Goal: Task Accomplishment & Management: Manage account settings

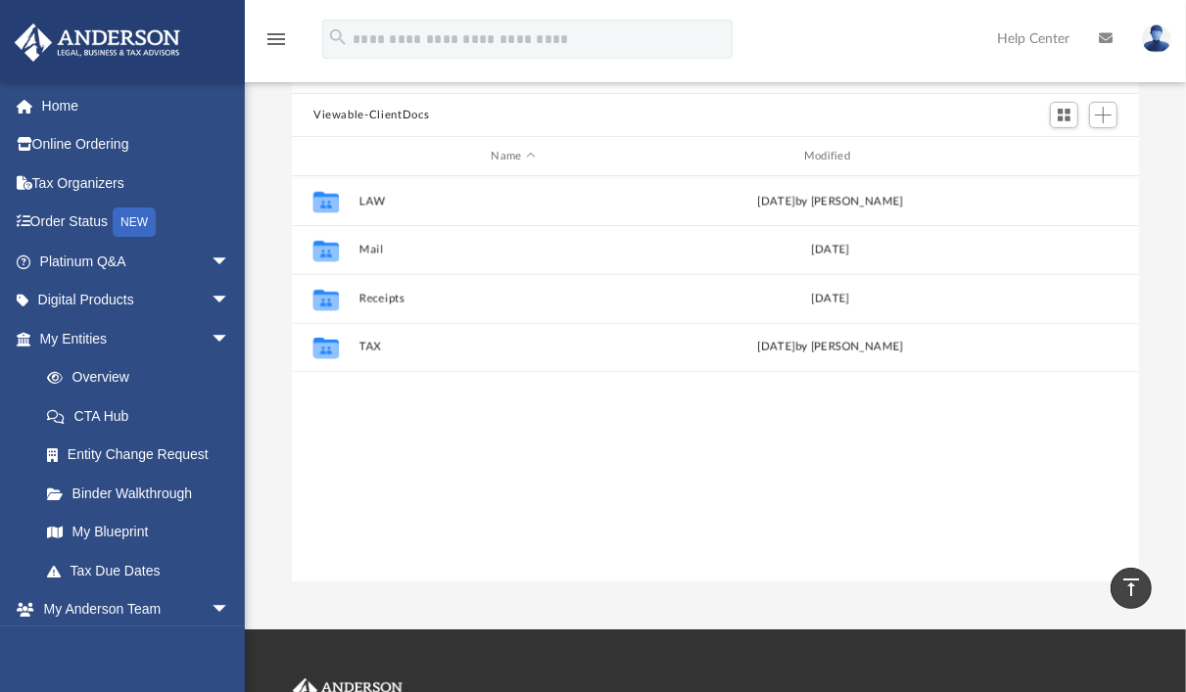
scroll to position [183, 0]
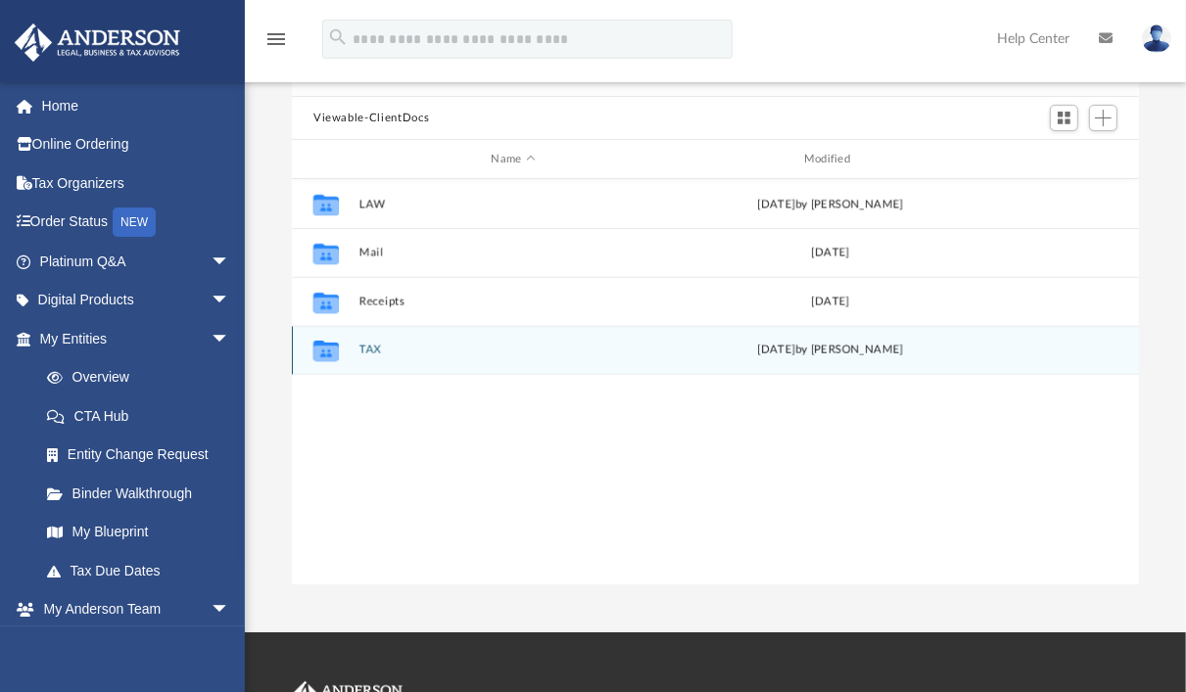
click at [323, 356] on icon "grid" at bounding box center [325, 354] width 25 height 16
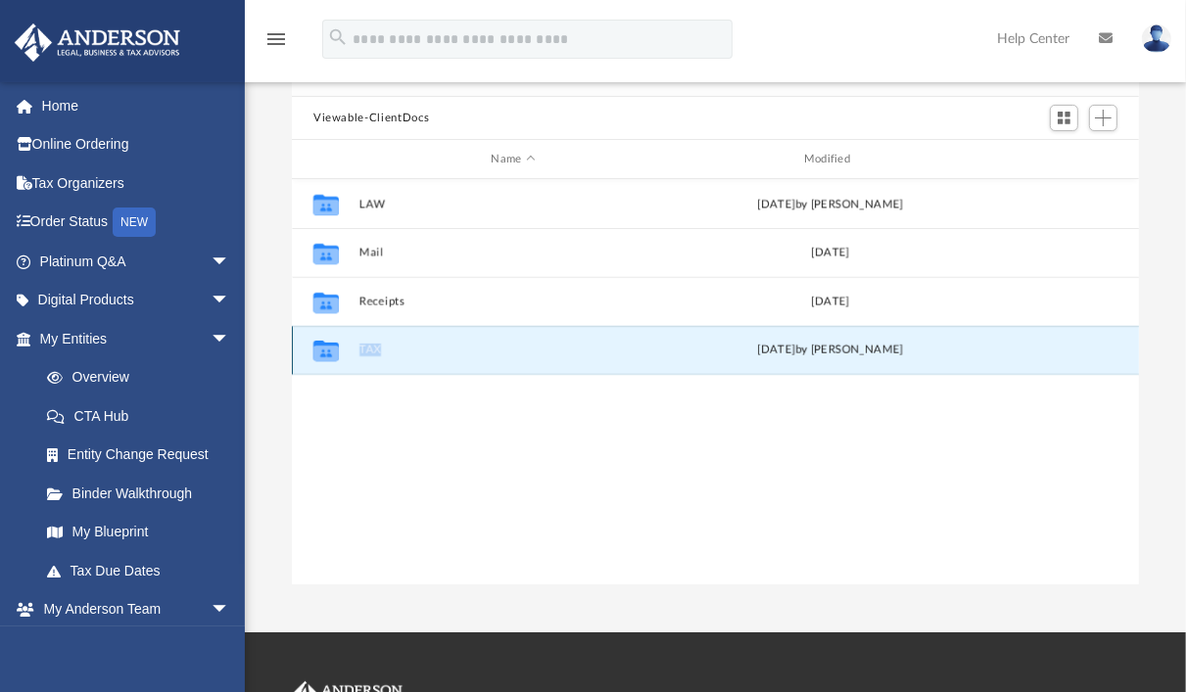
click at [373, 348] on button "TAX" at bounding box center [513, 350] width 308 height 13
click at [369, 418] on div "Collaborated Folder LAW Mon Dec 11 2017 by Jim Morris Collaborated Folder Mail …" at bounding box center [715, 381] width 847 height 405
click at [380, 348] on button "TAX" at bounding box center [513, 350] width 308 height 13
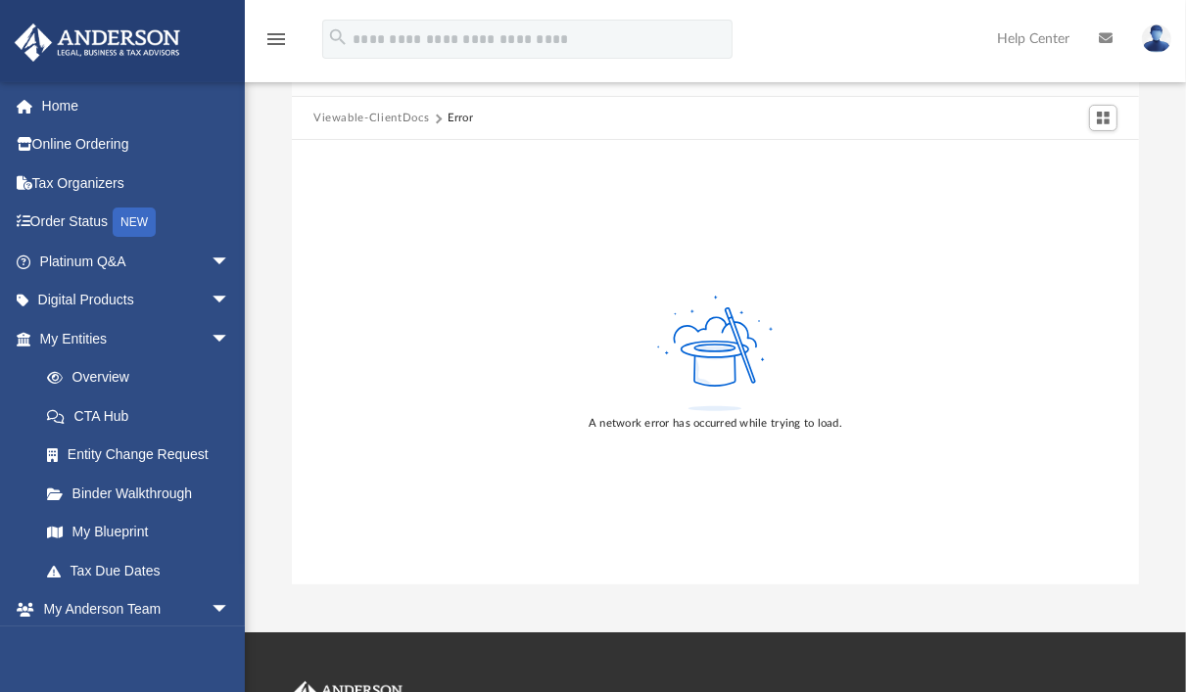
click at [1154, 37] on img at bounding box center [1156, 38] width 29 height 28
click at [280, 414] on div "Difficulty viewing your box folder? You can also access your account directly o…" at bounding box center [715, 272] width 941 height 626
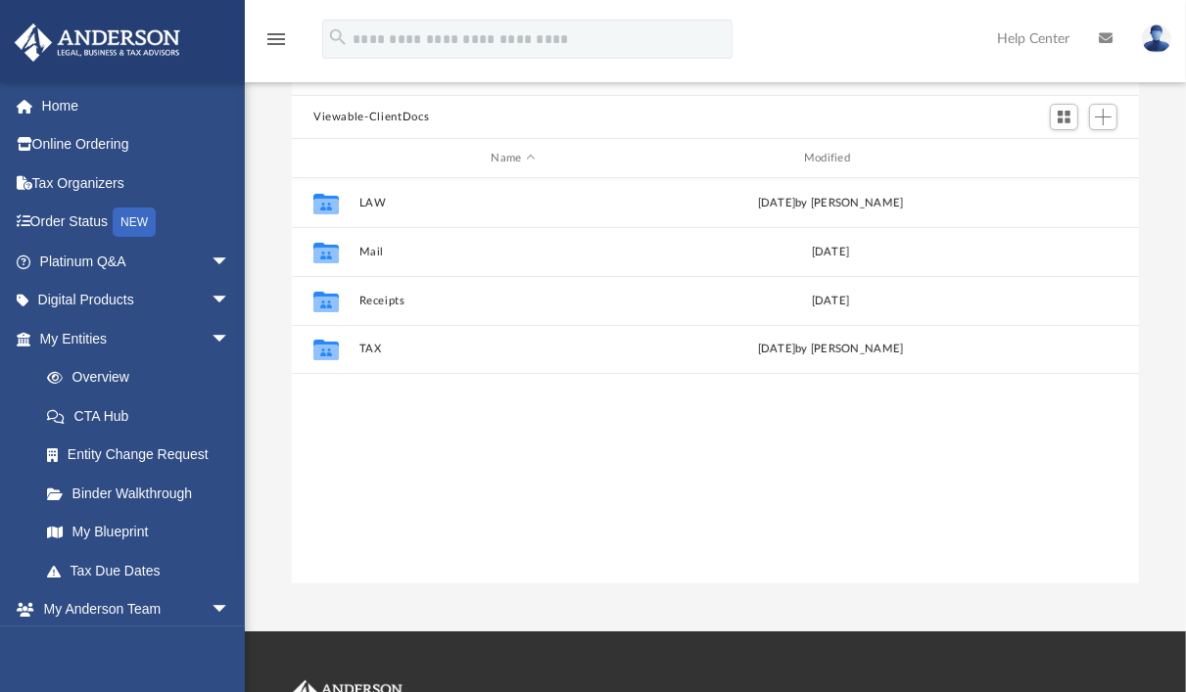
scroll to position [430, 832]
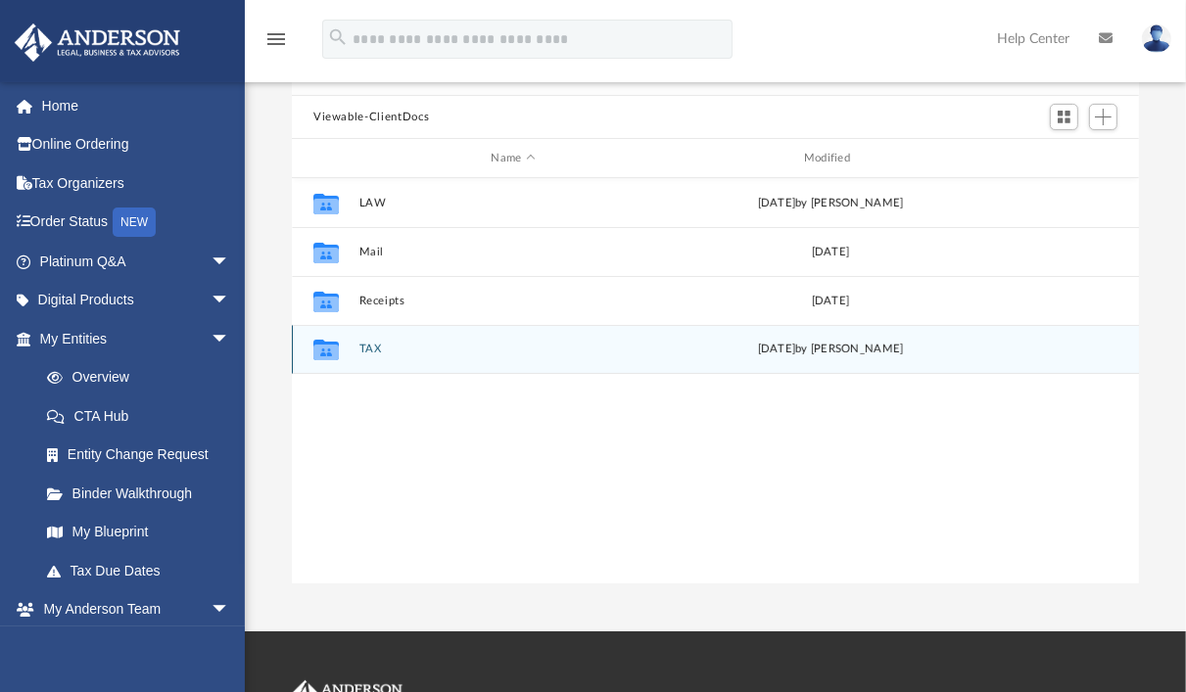
click at [375, 350] on button "TAX" at bounding box center [513, 349] width 308 height 13
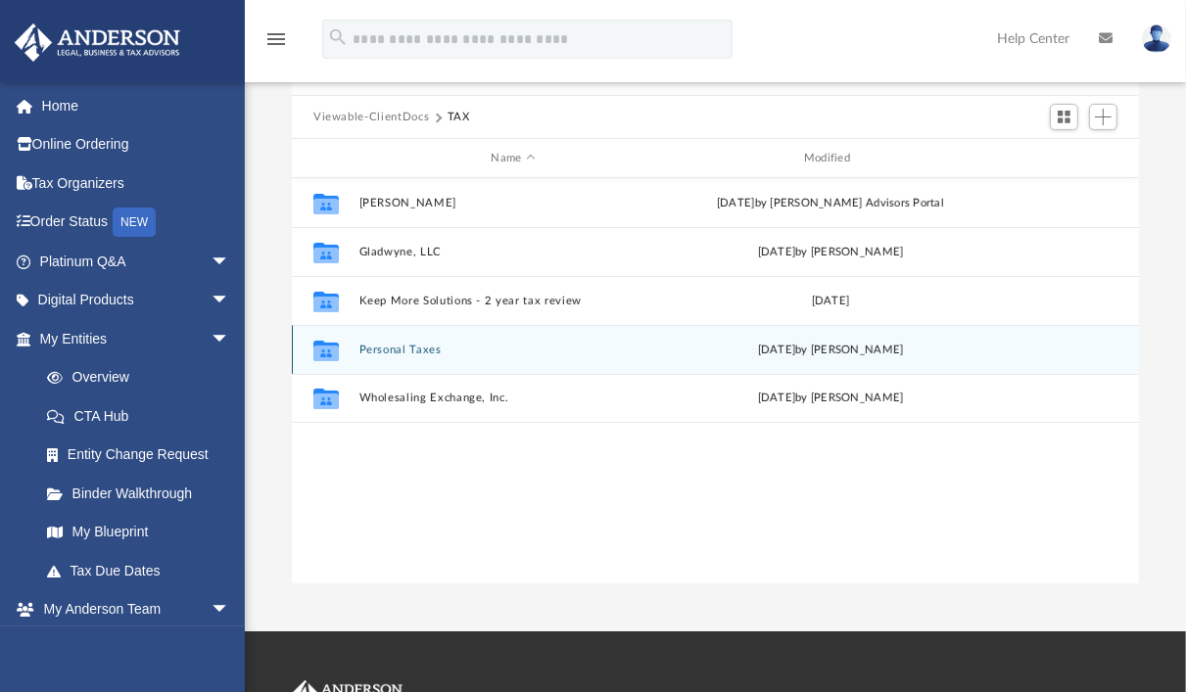
click at [397, 348] on button "Personal Taxes" at bounding box center [513, 350] width 308 height 13
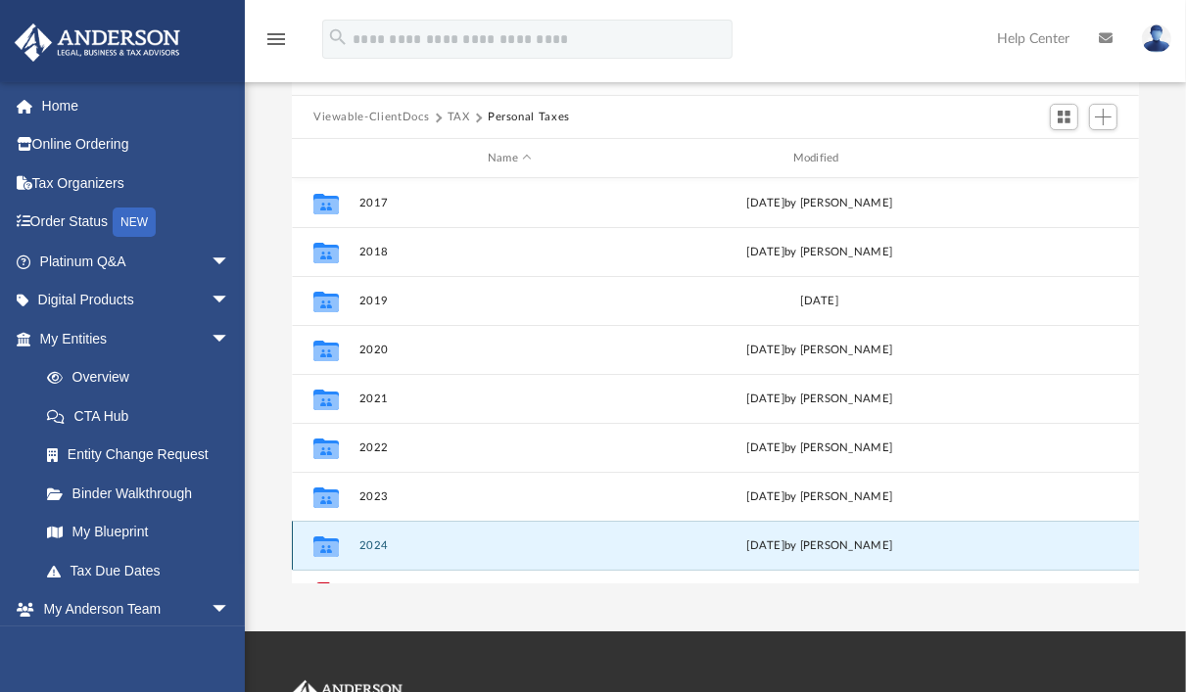
click at [364, 545] on button "2024" at bounding box center [510, 546] width 302 height 13
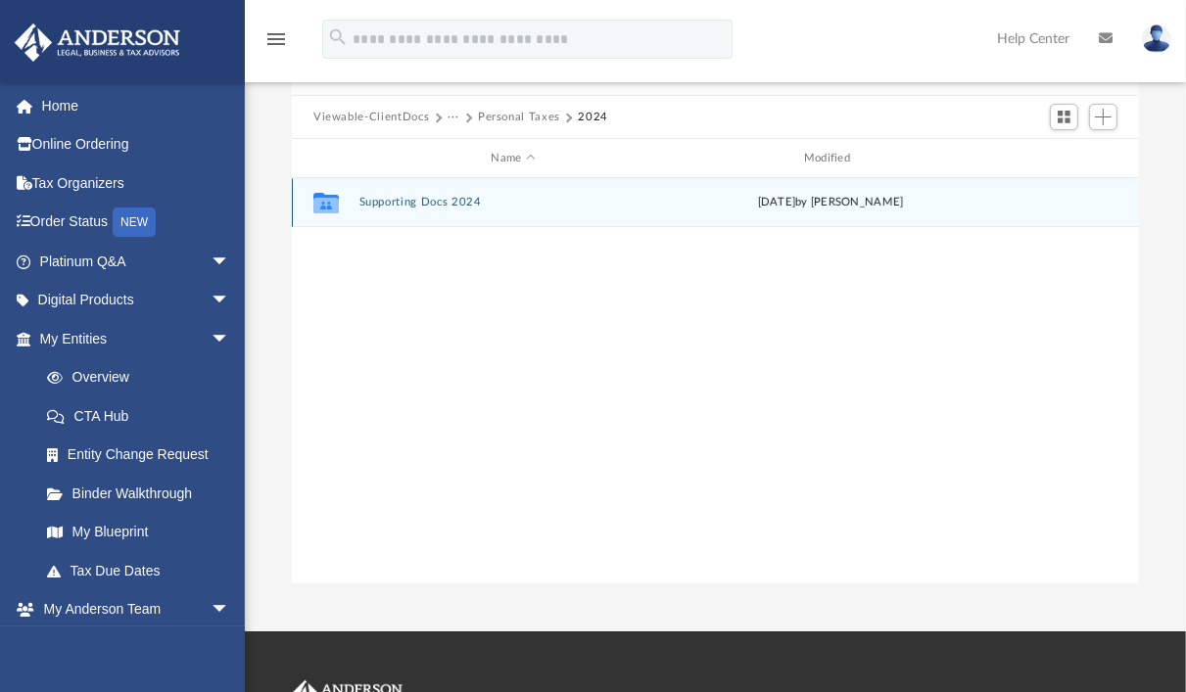
click at [425, 202] on button "Supporting Docs 2024" at bounding box center [513, 202] width 308 height 13
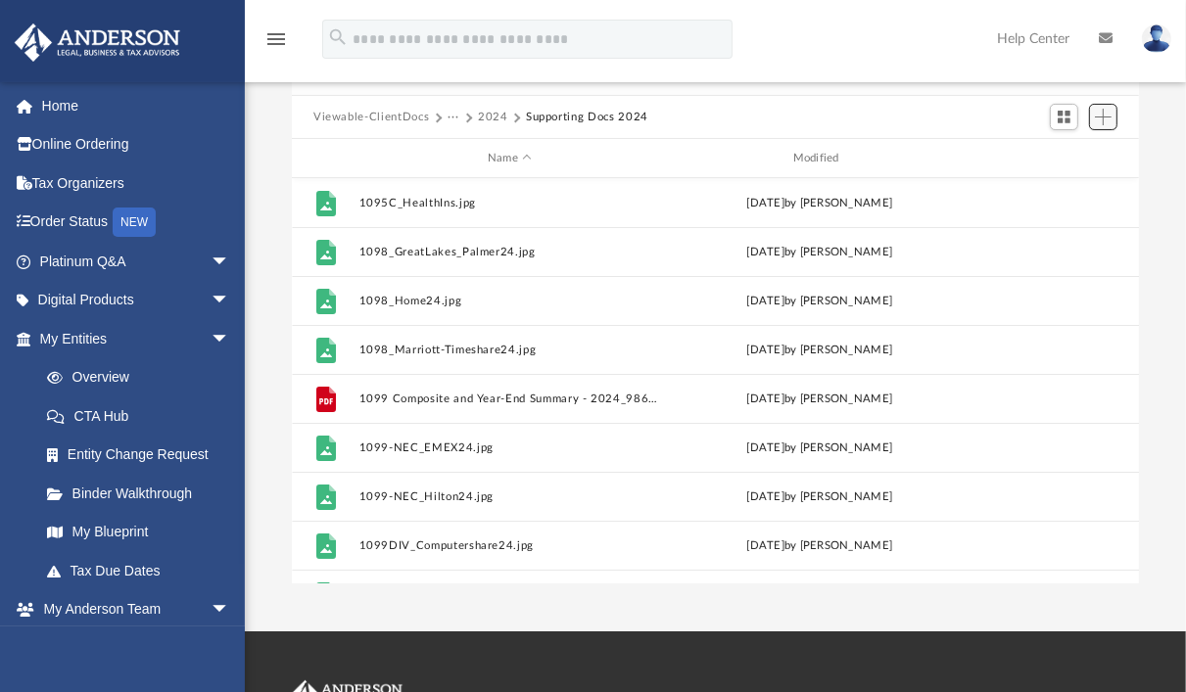
click at [1101, 122] on span "Add" at bounding box center [1103, 117] width 17 height 17
click at [1073, 154] on li "Upload" at bounding box center [1075, 156] width 63 height 21
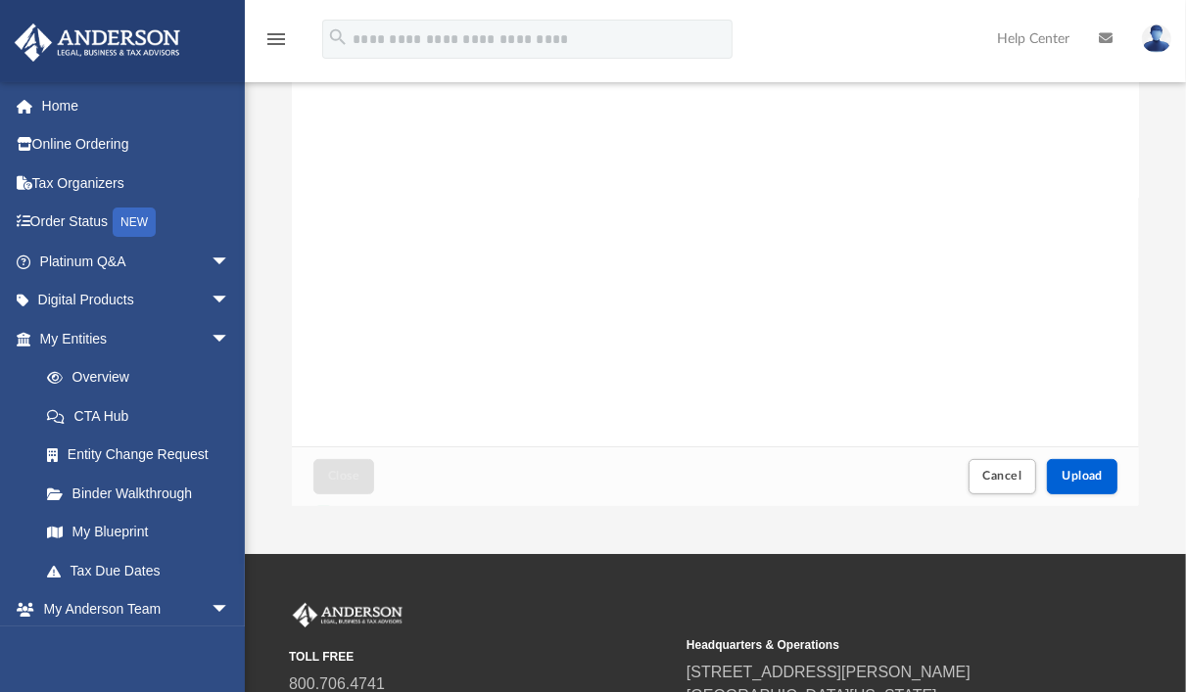
scroll to position [278, 0]
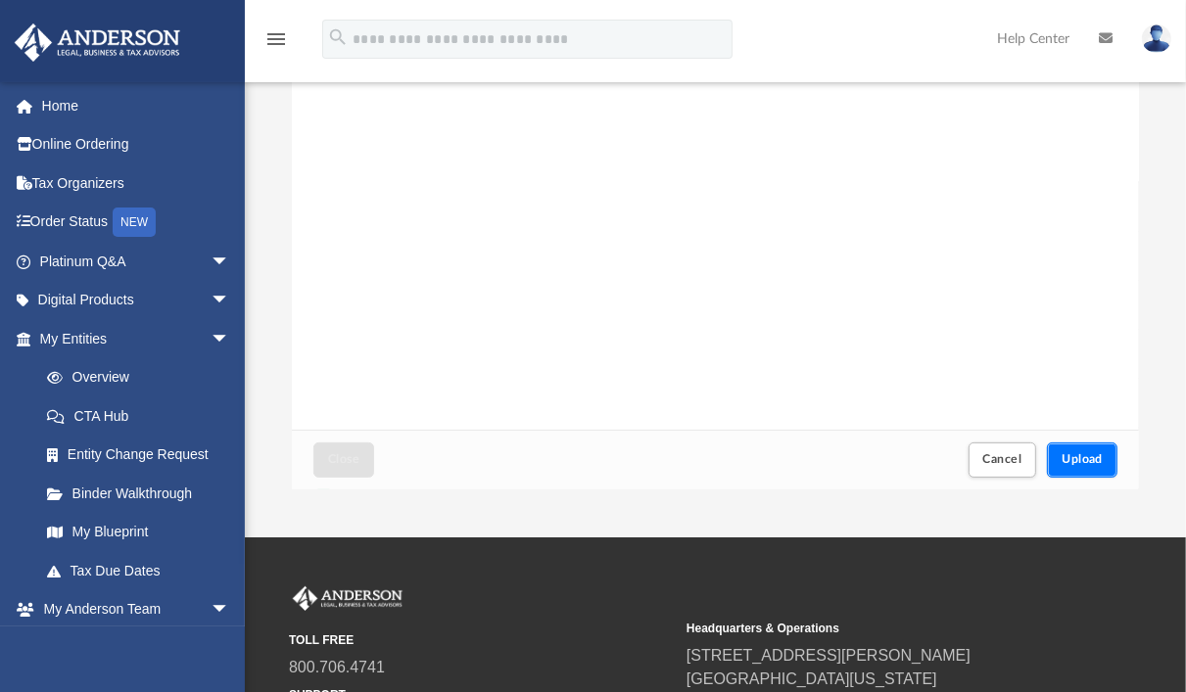
click at [1083, 448] on button "Upload" at bounding box center [1082, 460] width 71 height 34
